Goal: Task Accomplishment & Management: Use online tool/utility

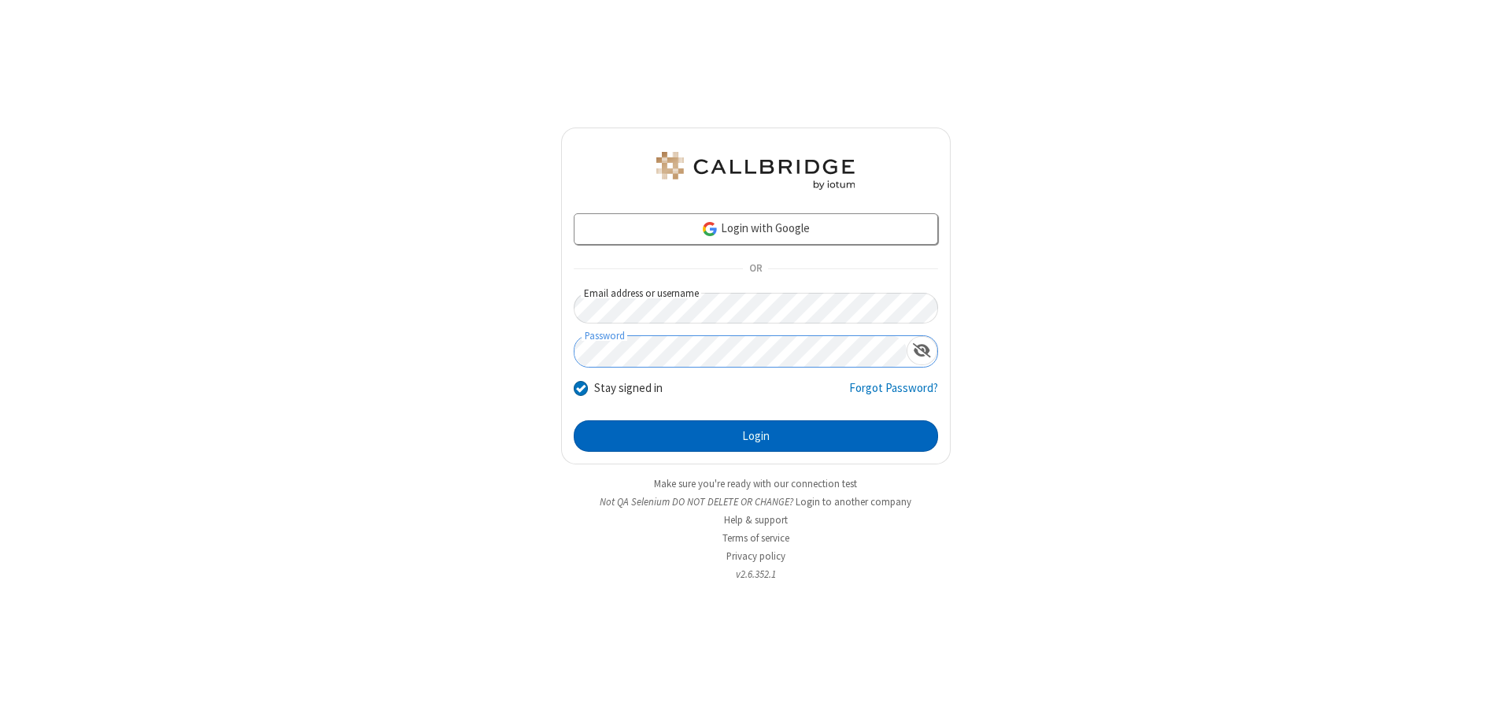
click at [755, 436] on button "Login" at bounding box center [756, 435] width 364 height 31
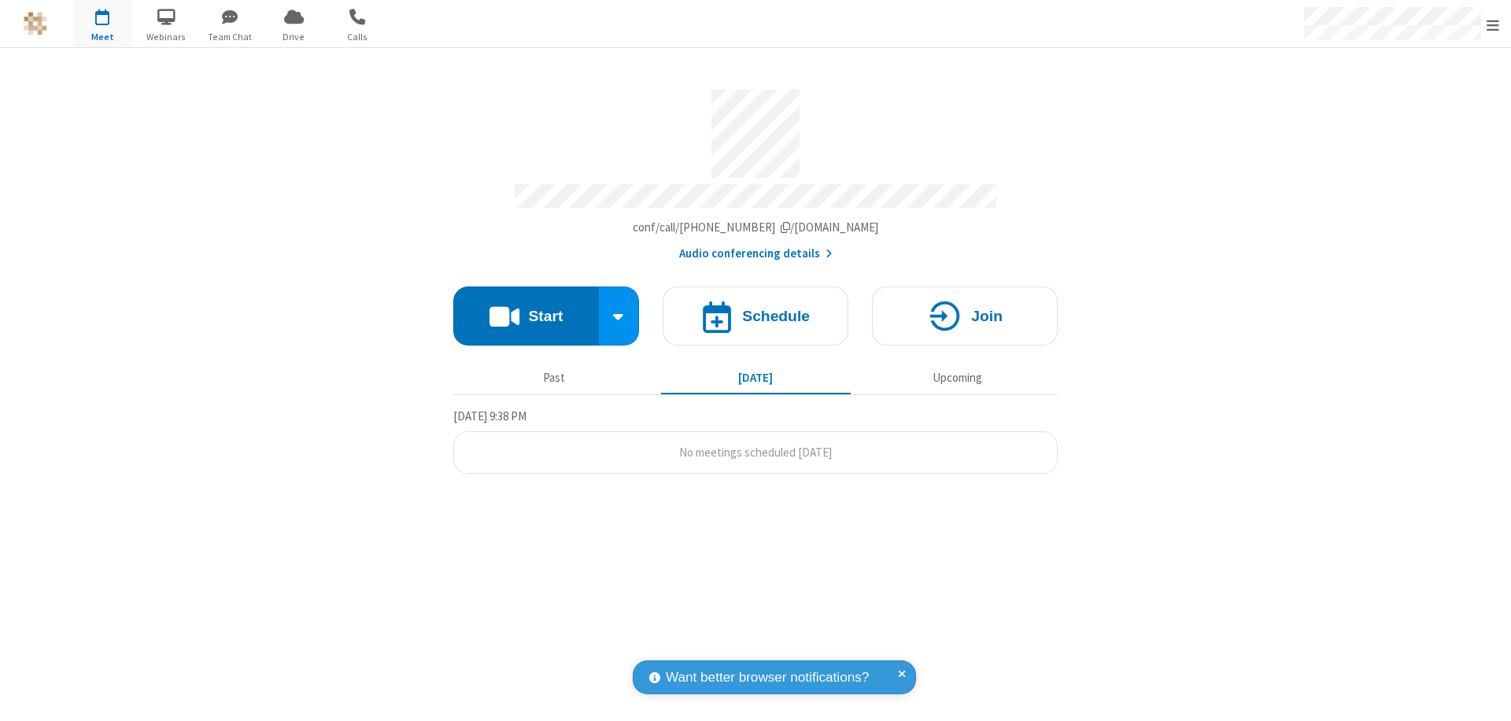
click at [526, 308] on button "Start" at bounding box center [526, 315] width 146 height 59
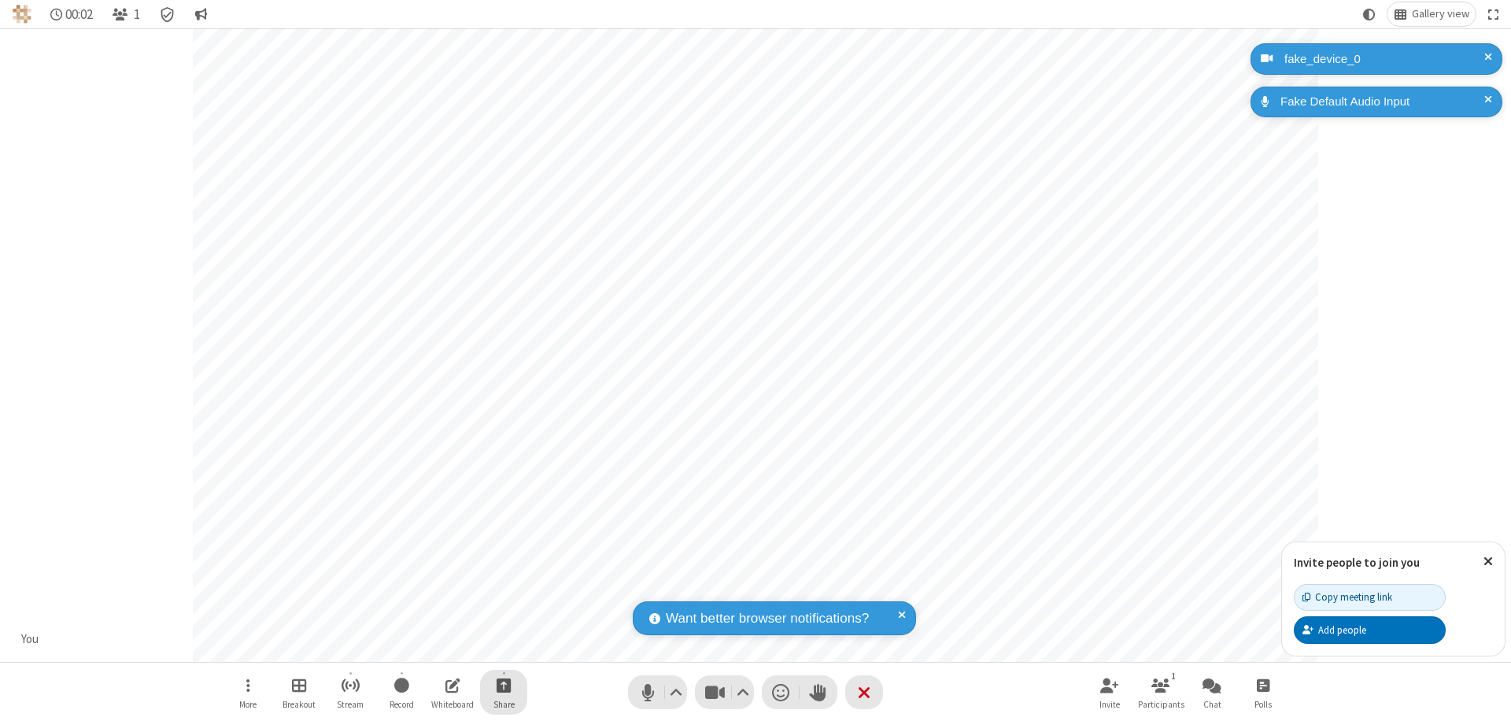
click at [504, 685] on span "Start sharing" at bounding box center [503, 685] width 15 height 20
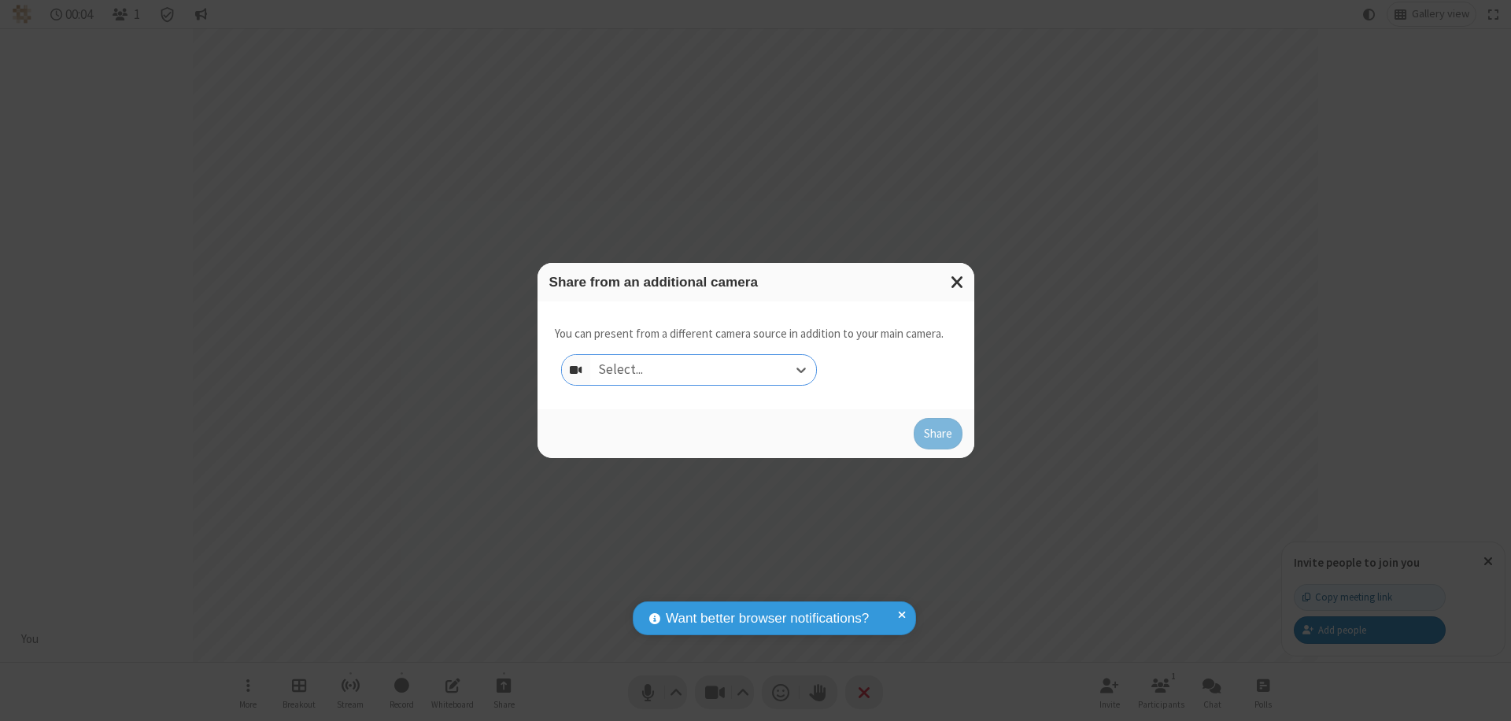
click at [703, 370] on div "Select..." at bounding box center [703, 370] width 226 height 30
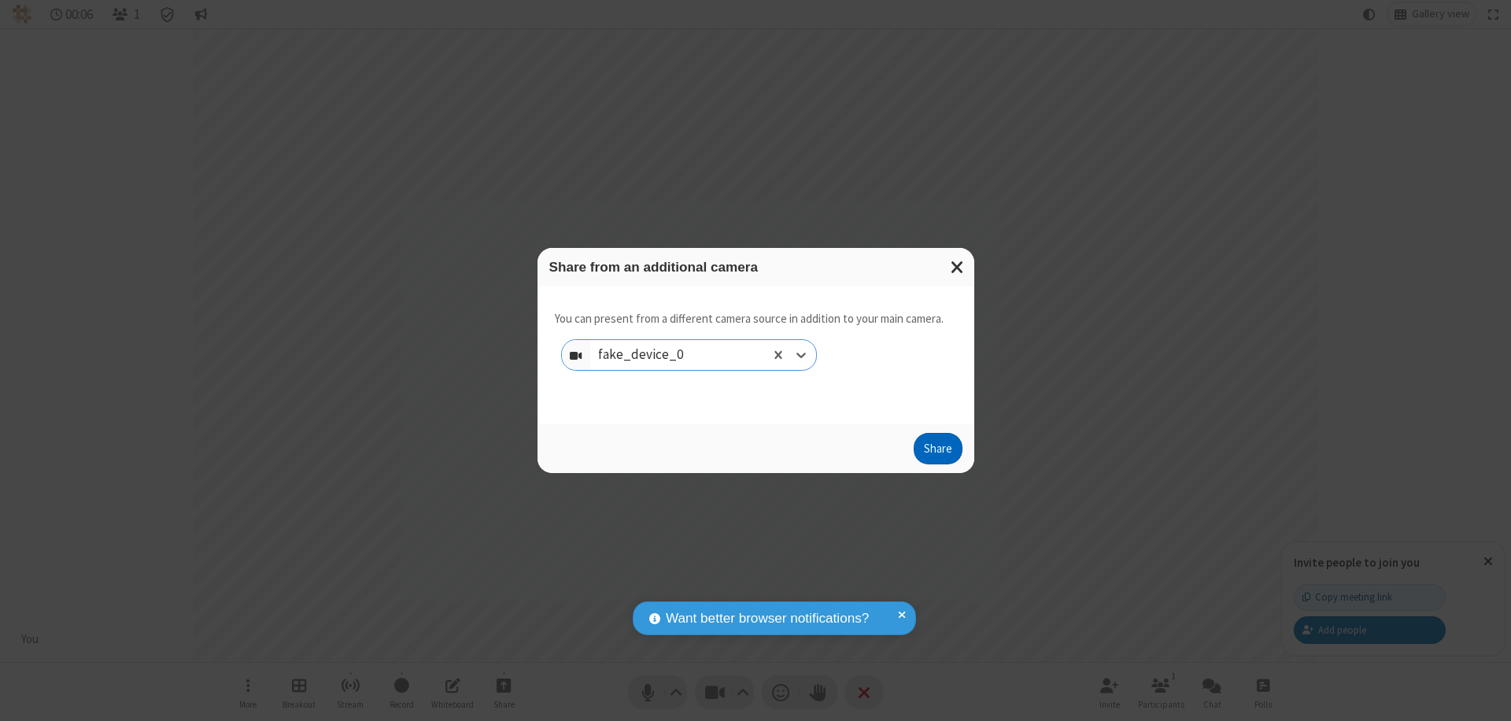
click at [937, 452] on button "Share" at bounding box center [937, 448] width 49 height 31
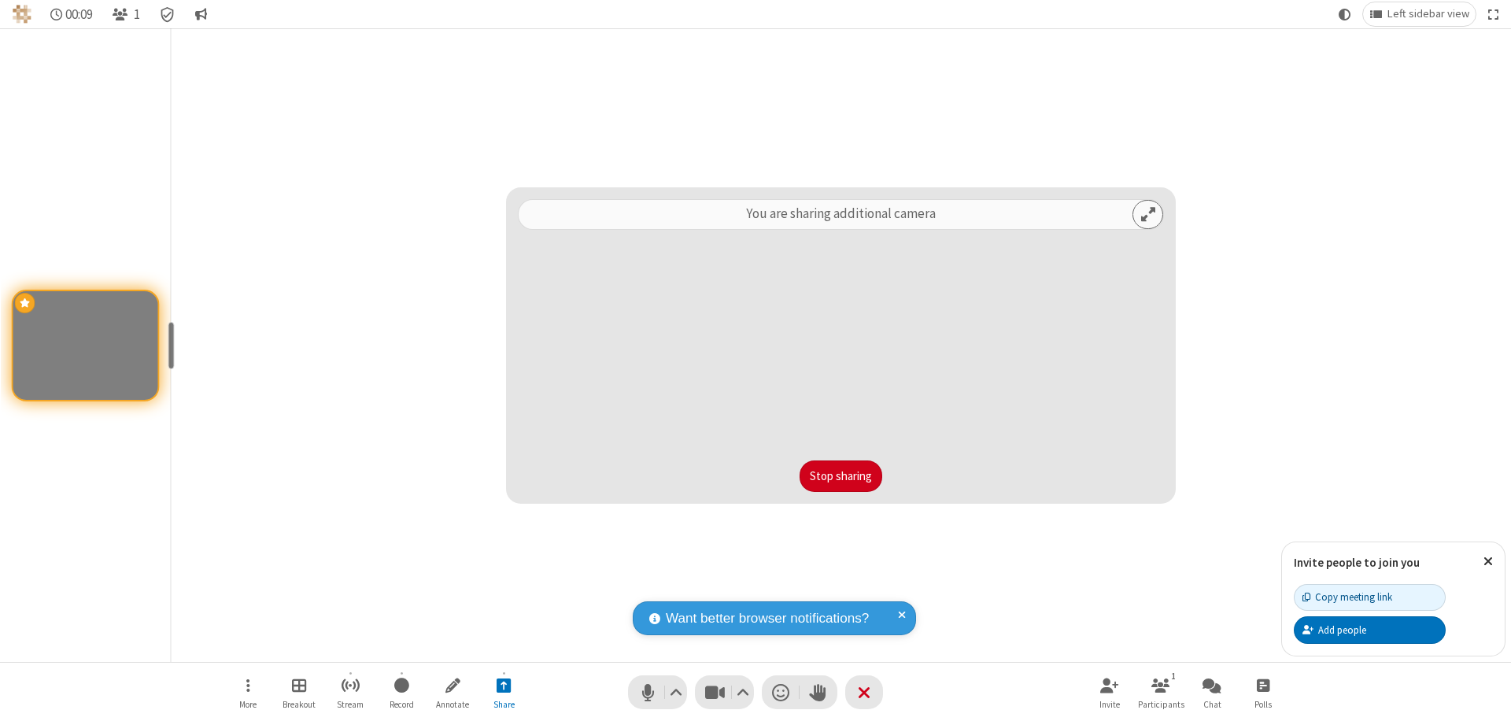
click at [840, 476] on button "Stop sharing" at bounding box center [840, 475] width 83 height 31
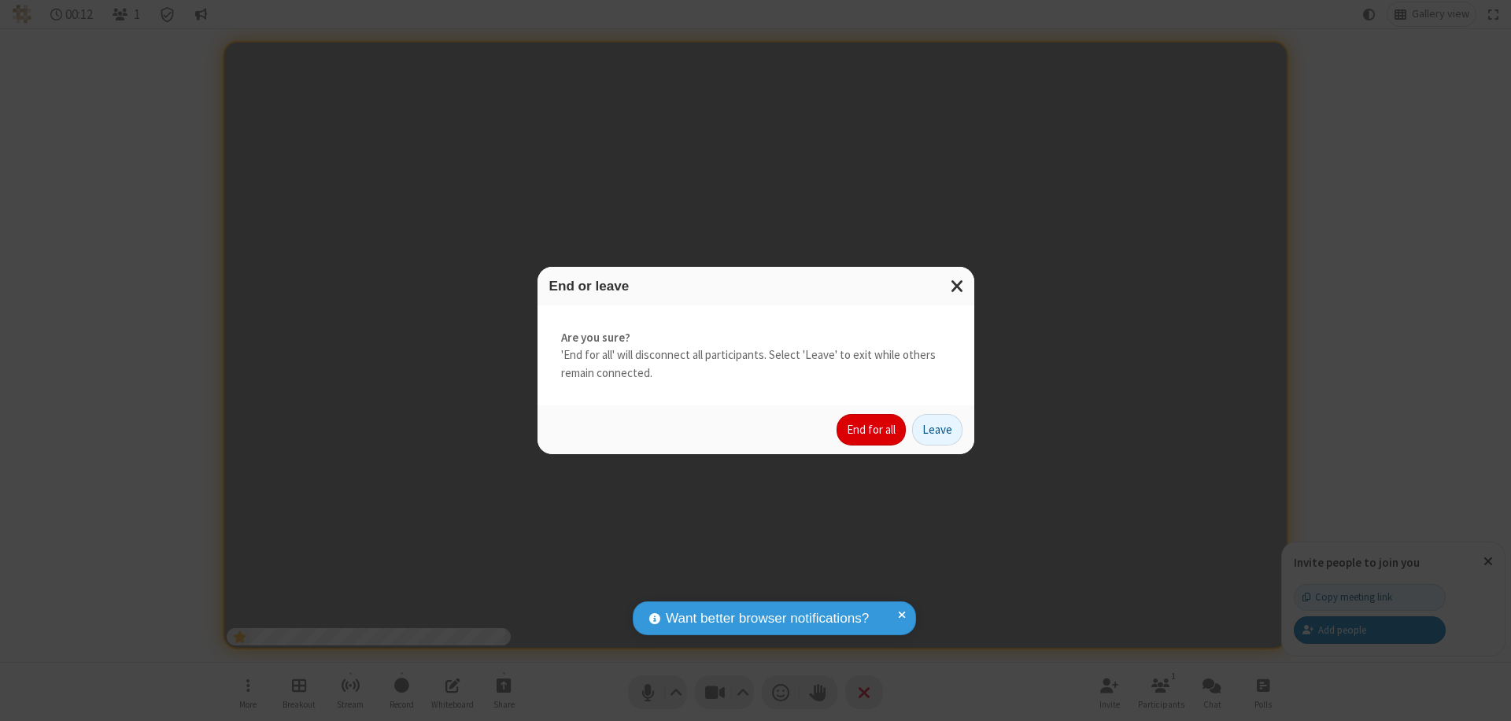
click at [872, 430] on button "End for all" at bounding box center [870, 429] width 69 height 31
